Goal: Communication & Community: Answer question/provide support

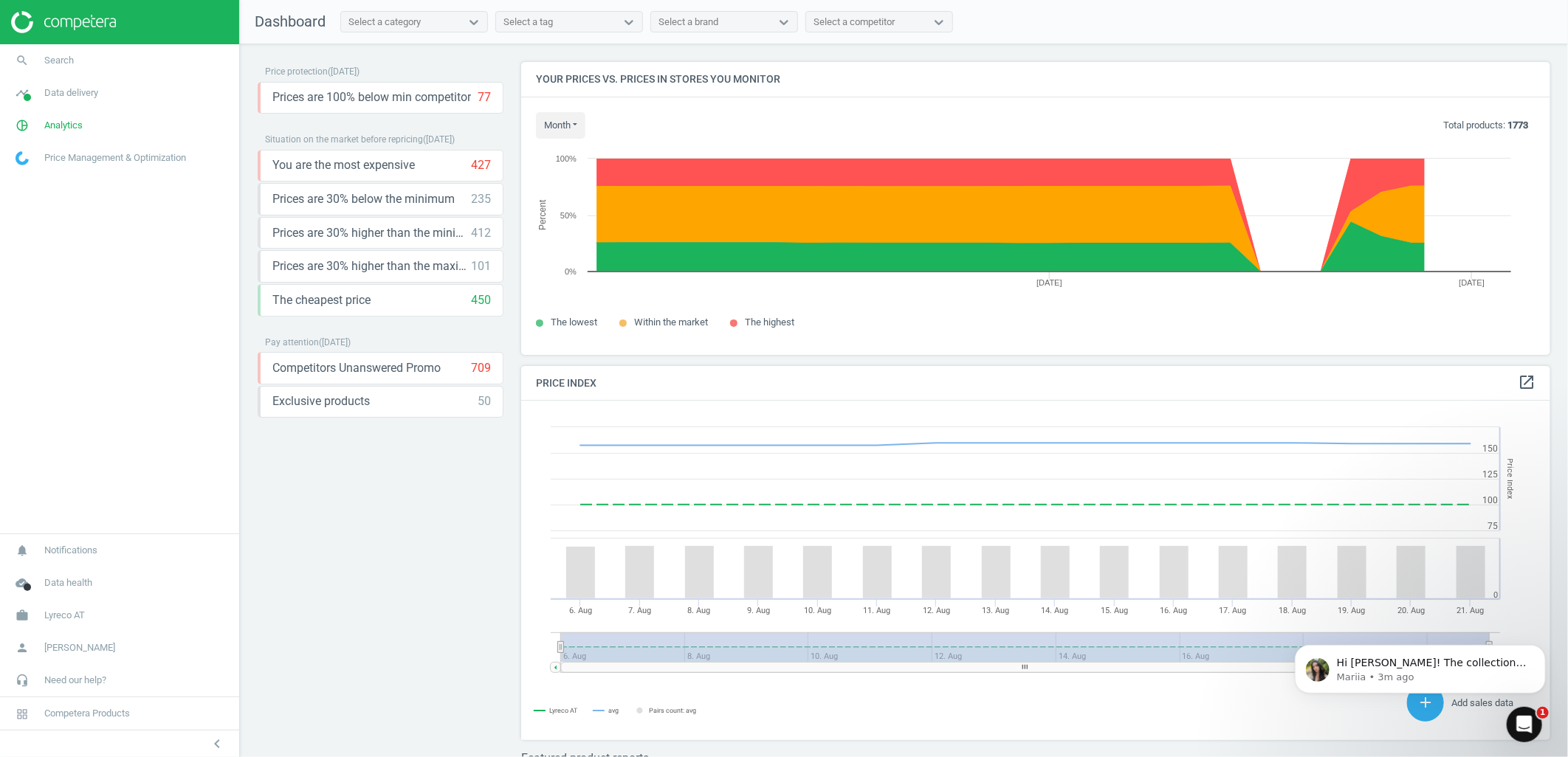
scroll to position [365, 1043]
click at [1525, 721] on icon "Open Intercom Messenger" at bounding box center [1523, 722] width 24 height 24
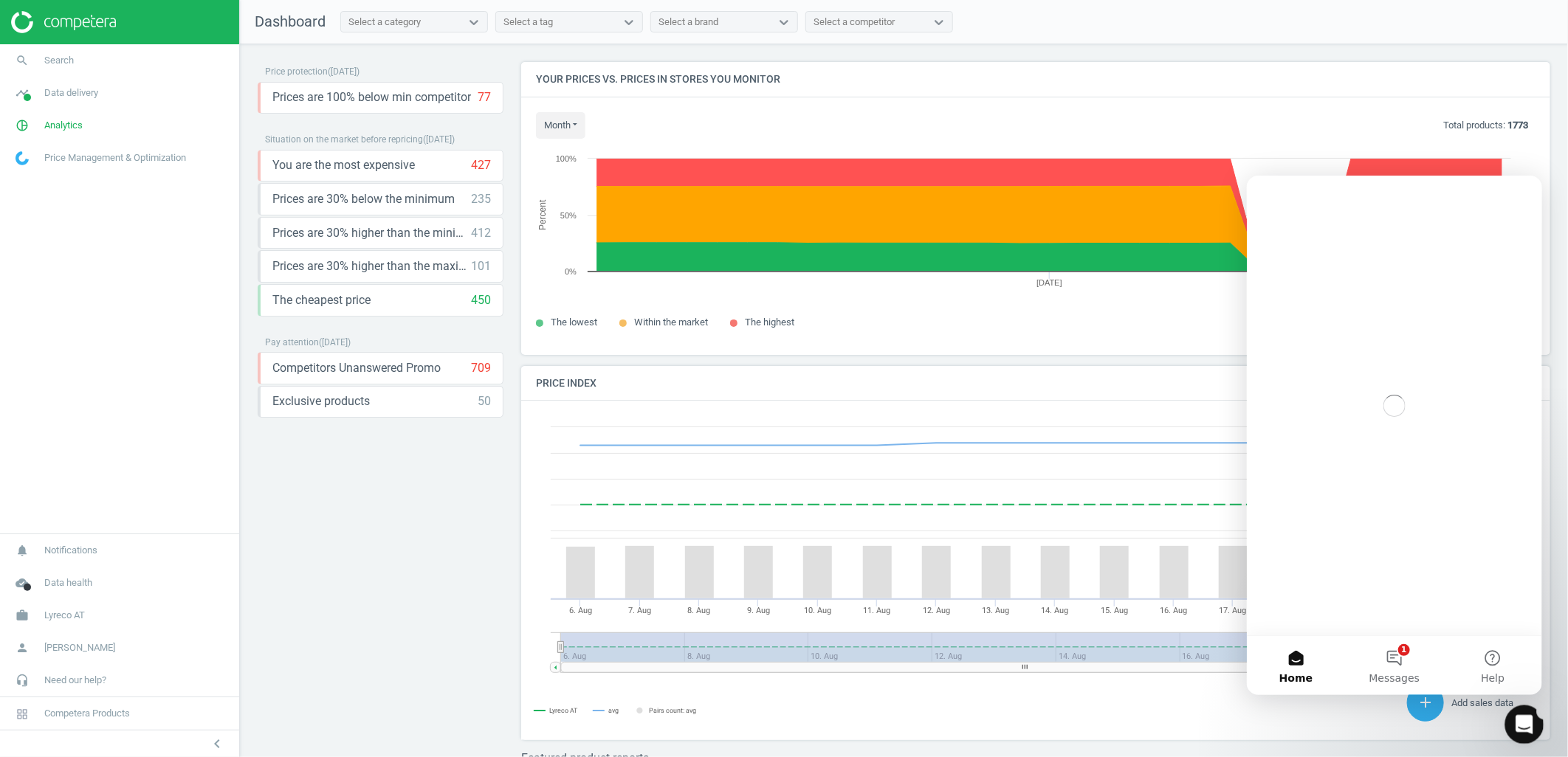
scroll to position [0, 0]
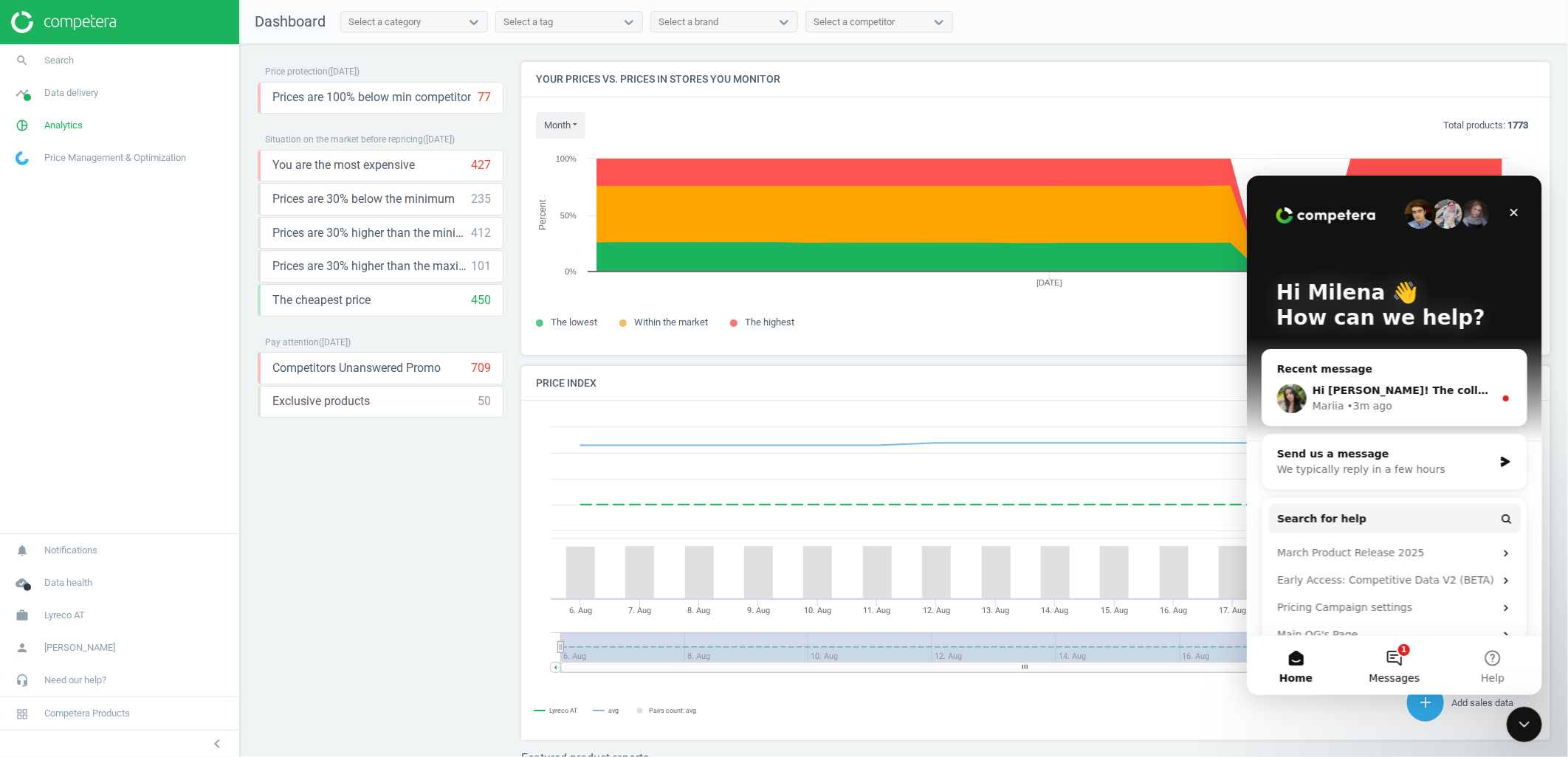
click at [1392, 657] on button "1 Messages" at bounding box center [1393, 665] width 98 height 59
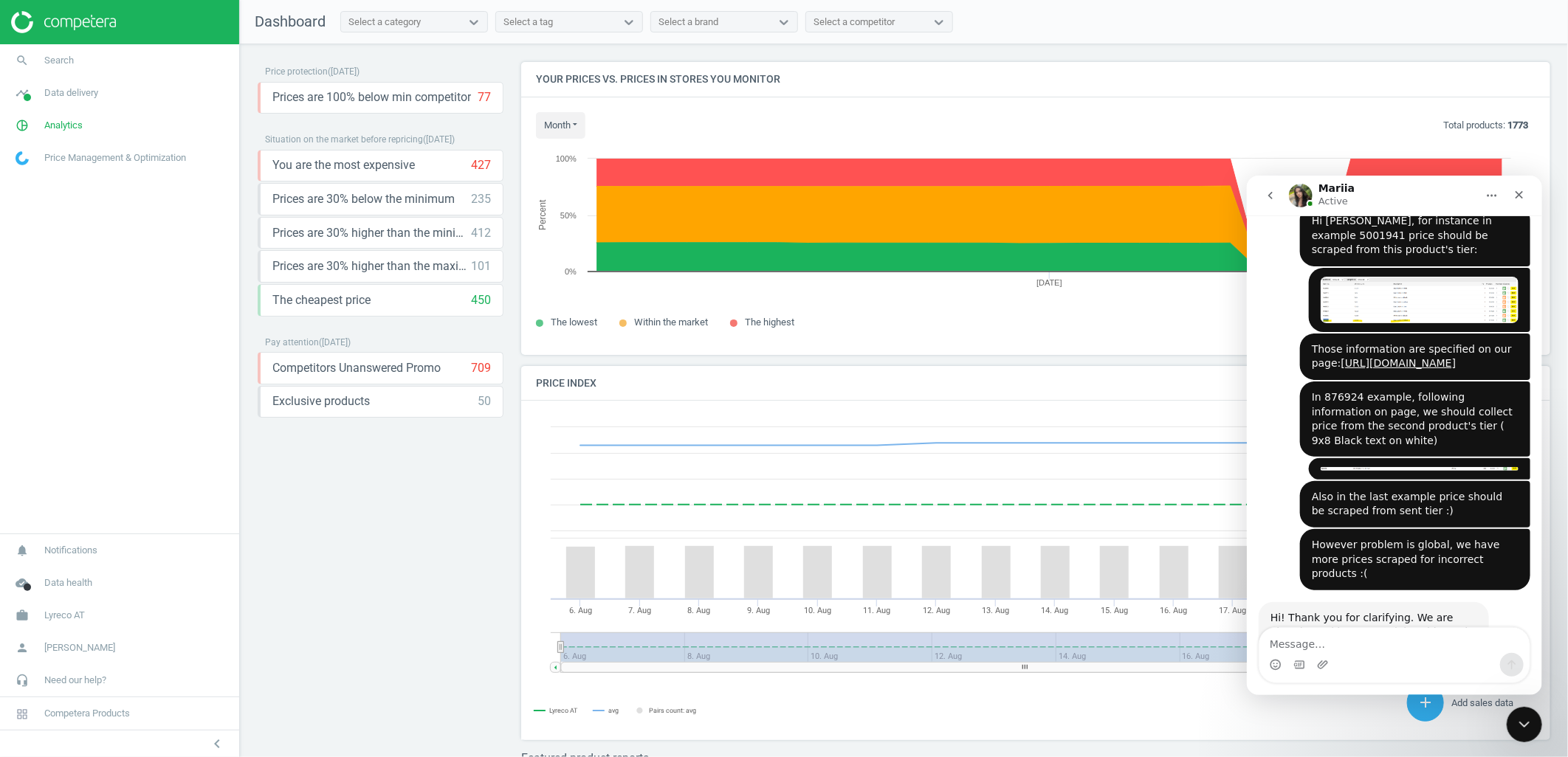
scroll to position [1274, 0]
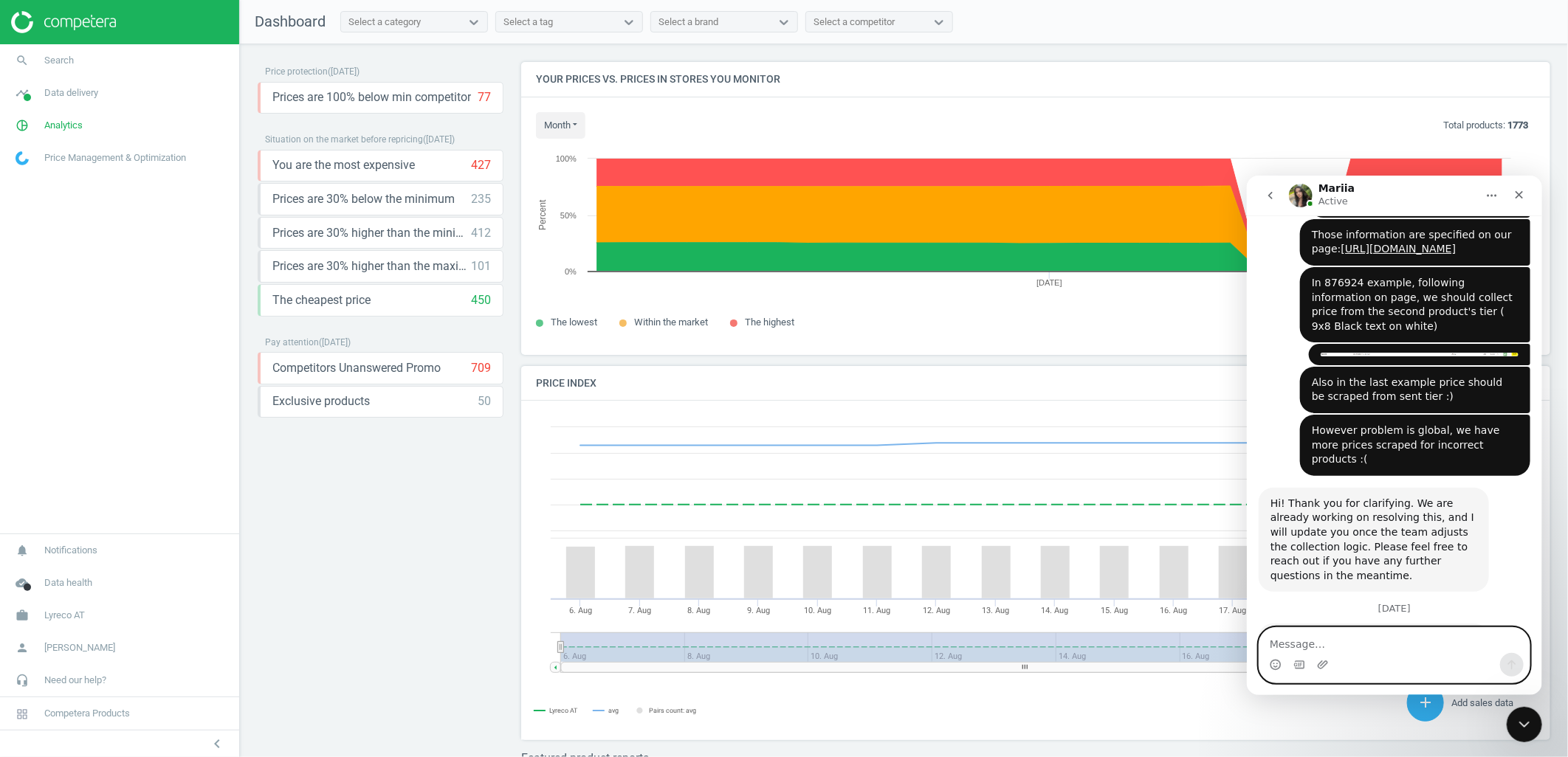
click at [1322, 650] on textarea "Message…" at bounding box center [1394, 640] width 270 height 25
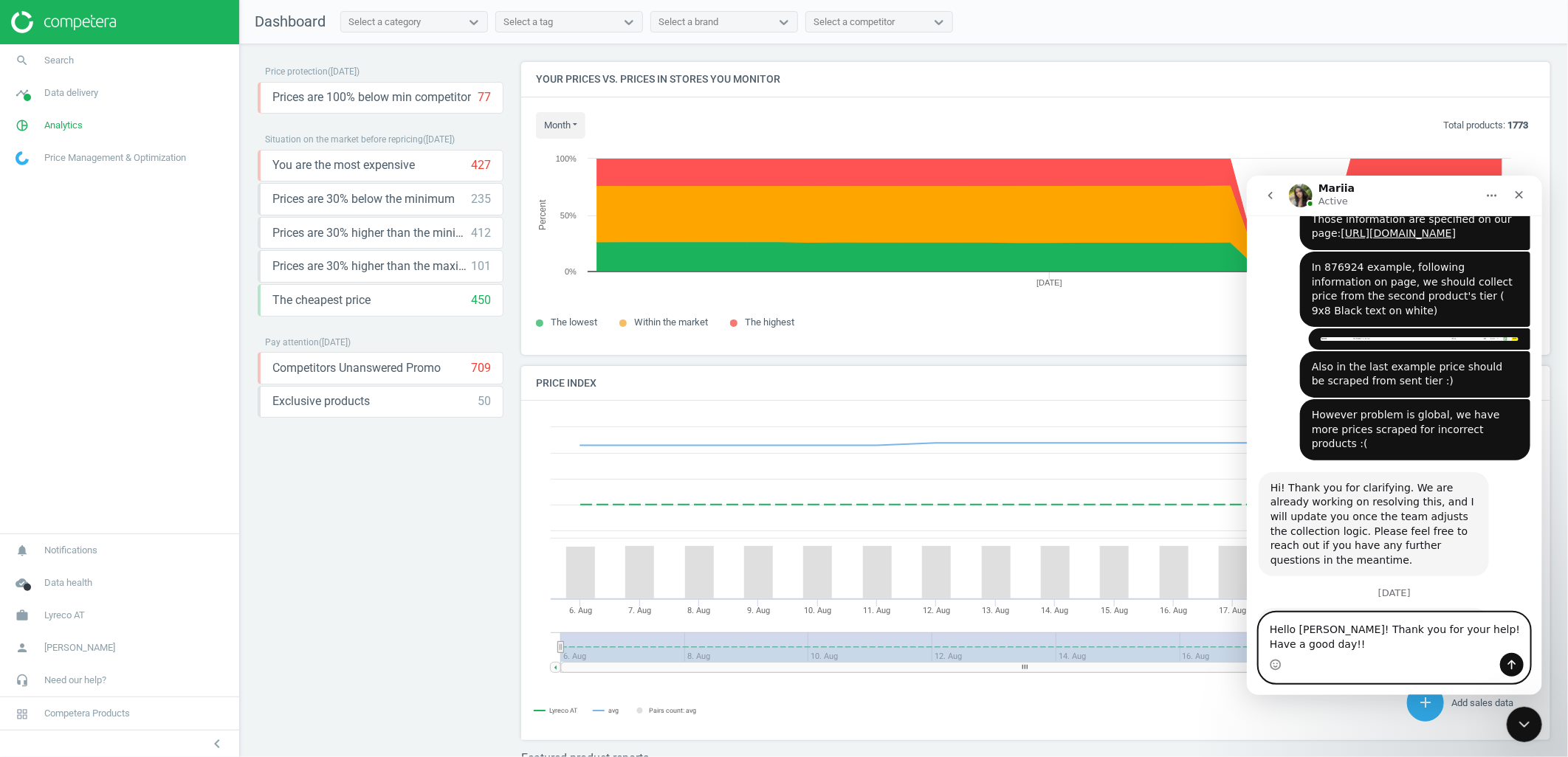
click at [1331, 632] on textarea "Hello [PERSON_NAME]! Thank you for your help! Have a good day!!" at bounding box center [1394, 633] width 270 height 40
type textarea "Hello [PERSON_NAME]! Thank you for your help! Have a good day!!"
click at [1495, 655] on div "Intercom messenger" at bounding box center [1394, 663] width 270 height 23
click at [1513, 664] on icon "Send a message…" at bounding box center [1511, 664] width 12 height 12
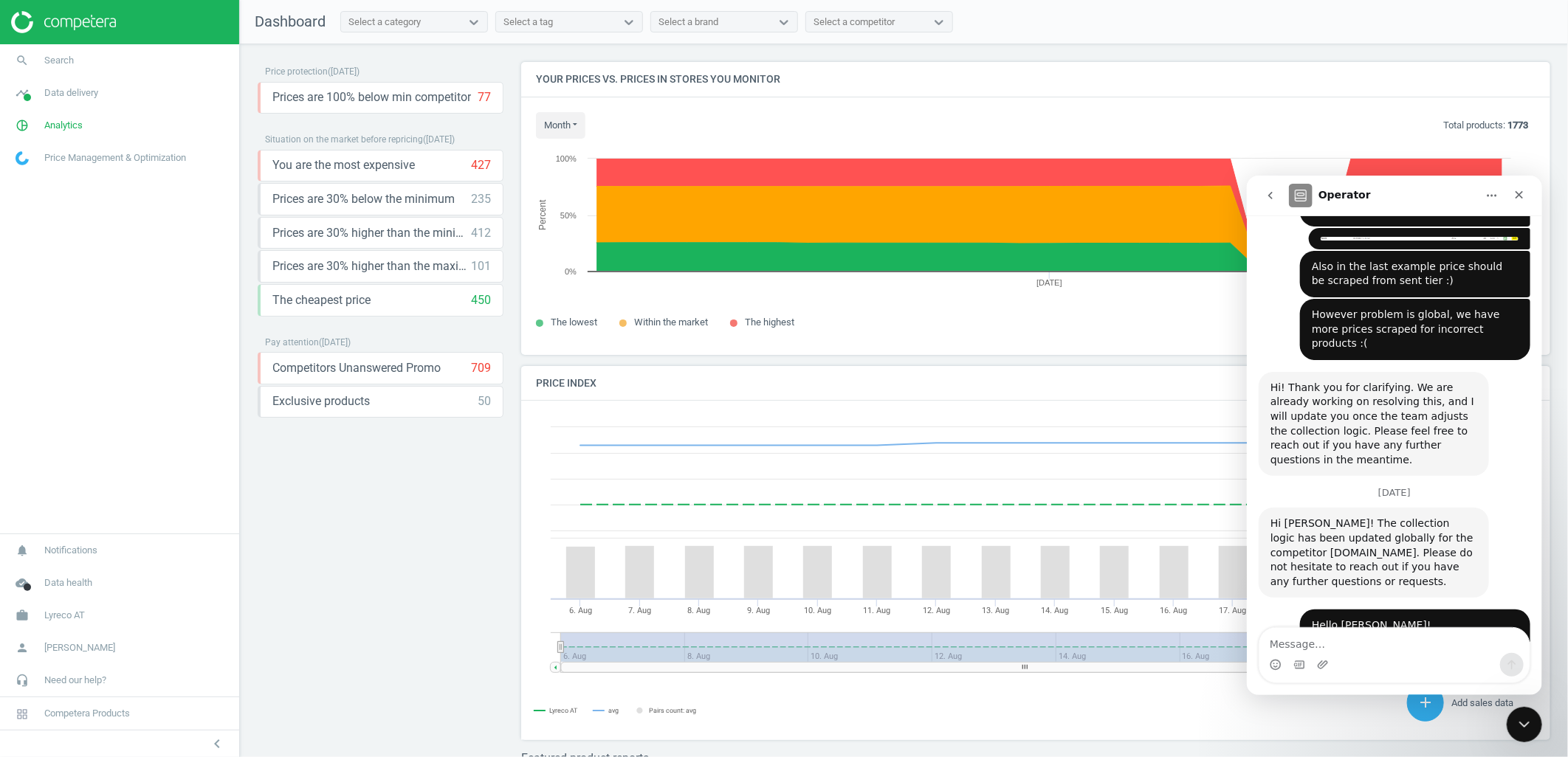
scroll to position [1495, 0]
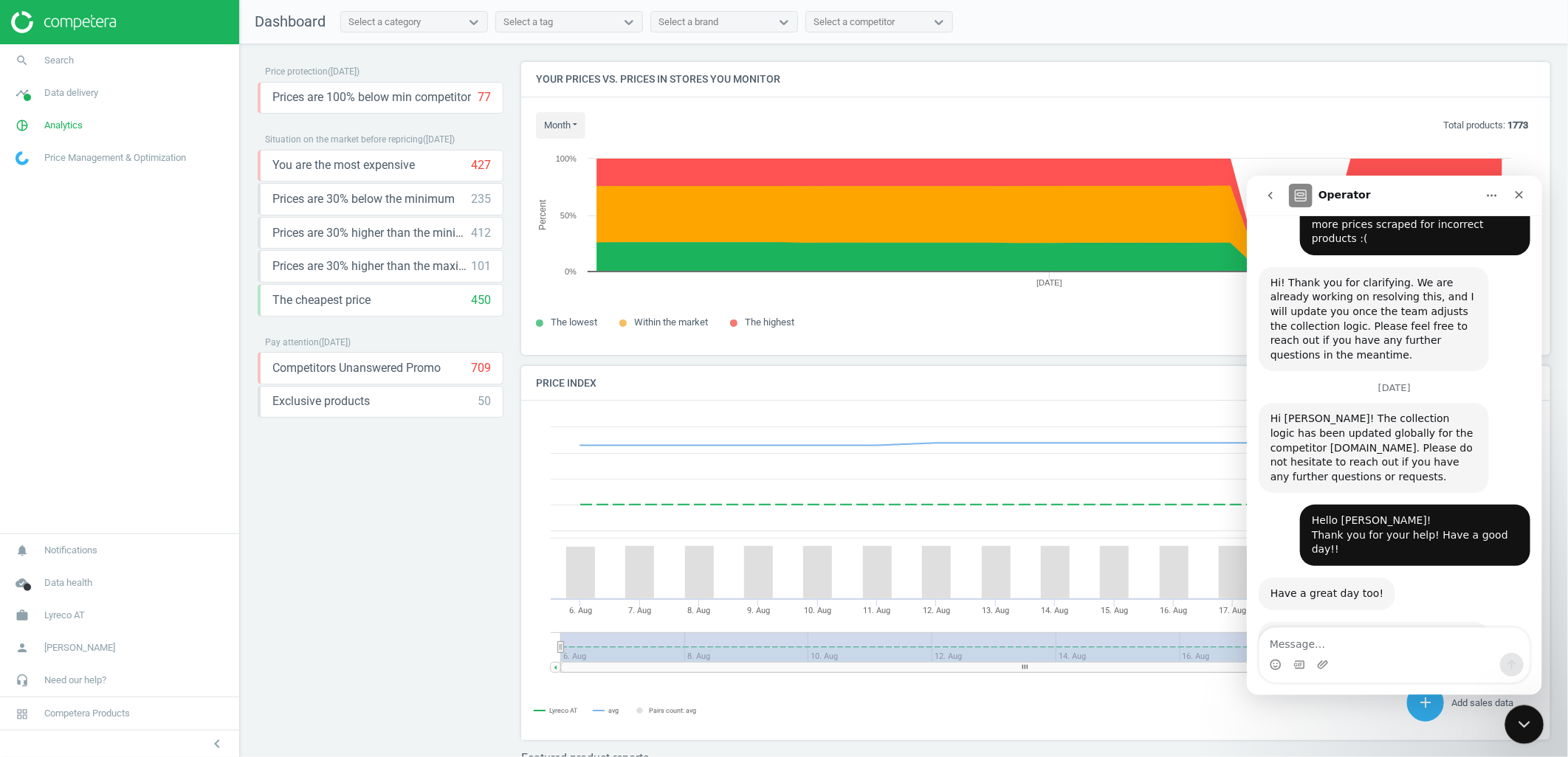
click at [1525, 727] on icon "Close Intercom Messenger" at bounding box center [1522, 722] width 17 height 17
